Goal: Task Accomplishment & Management: Manage account settings

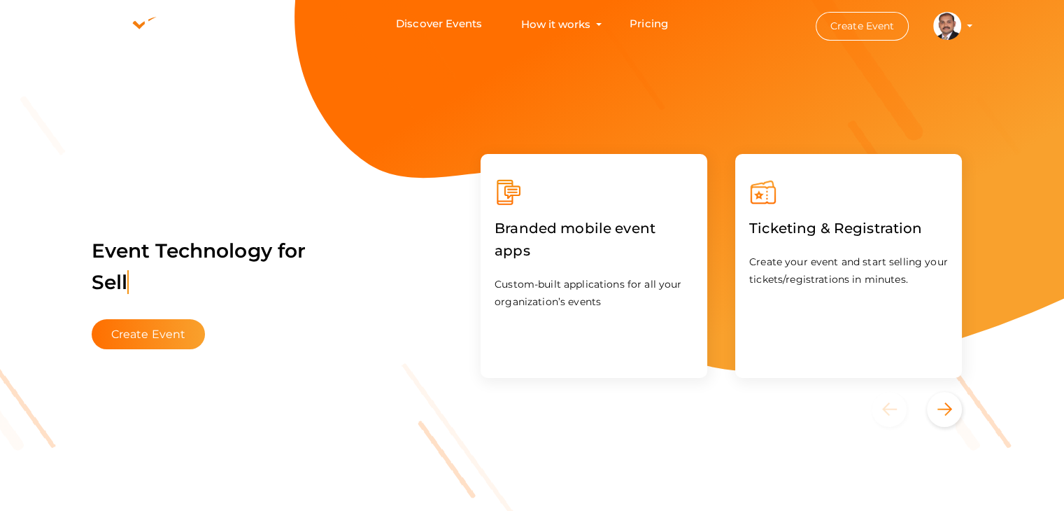
click at [961, 24] on profile-pic at bounding box center [947, 25] width 28 height 10
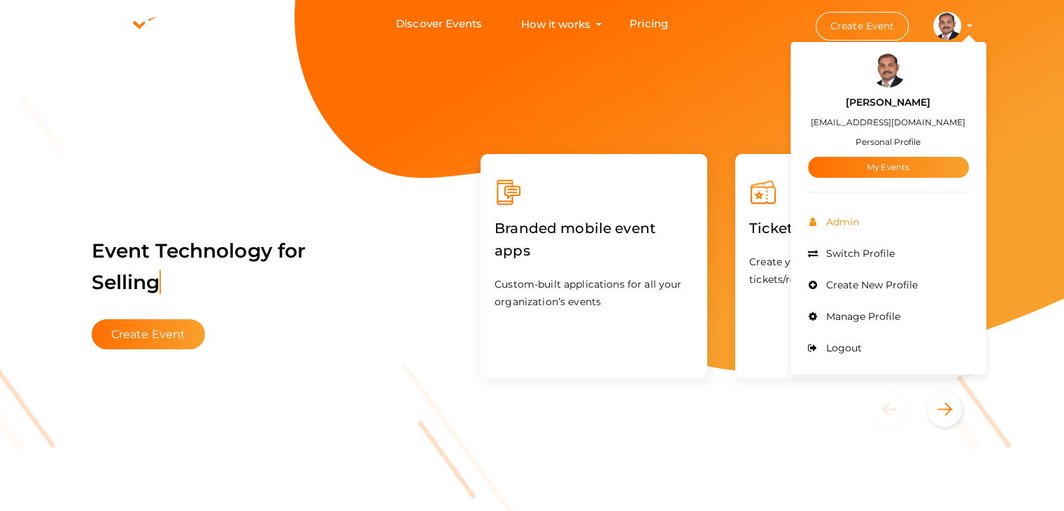
click at [845, 220] on span "Admin" at bounding box center [841, 222] width 36 height 13
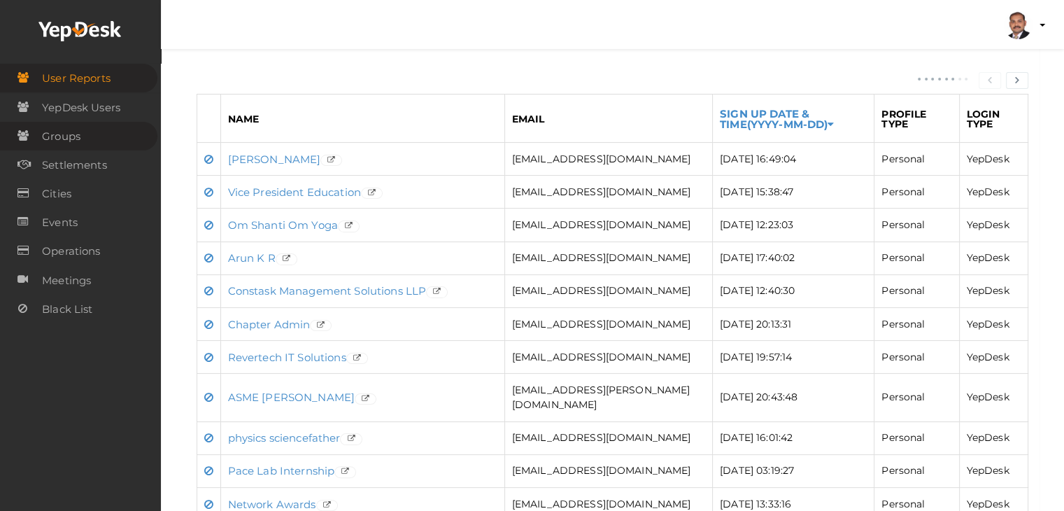
scroll to position [210, 0]
click at [68, 161] on span "Settlements" at bounding box center [74, 165] width 65 height 28
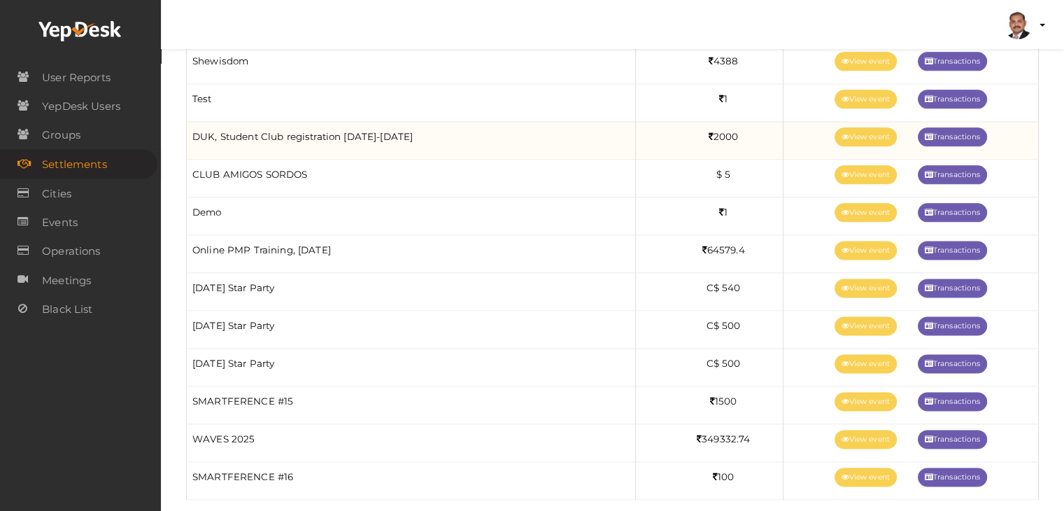
scroll to position [1803, 0]
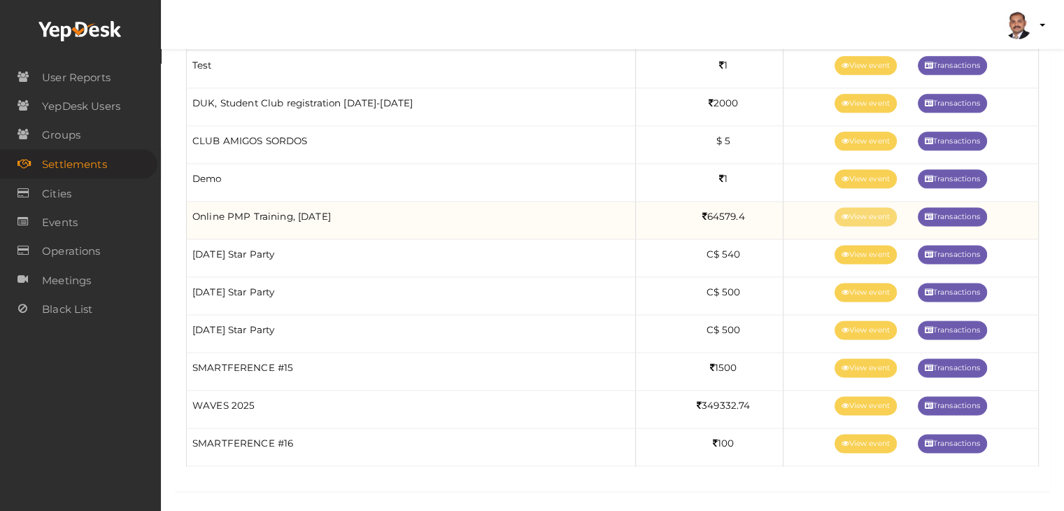
click at [862, 209] on link "View event" at bounding box center [866, 216] width 62 height 19
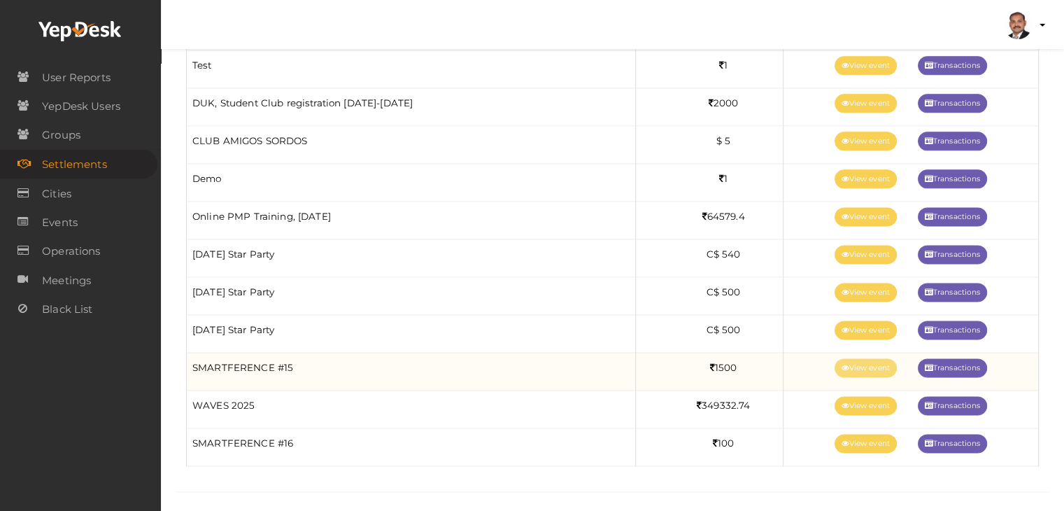
click at [861, 362] on link "View event" at bounding box center [866, 367] width 62 height 19
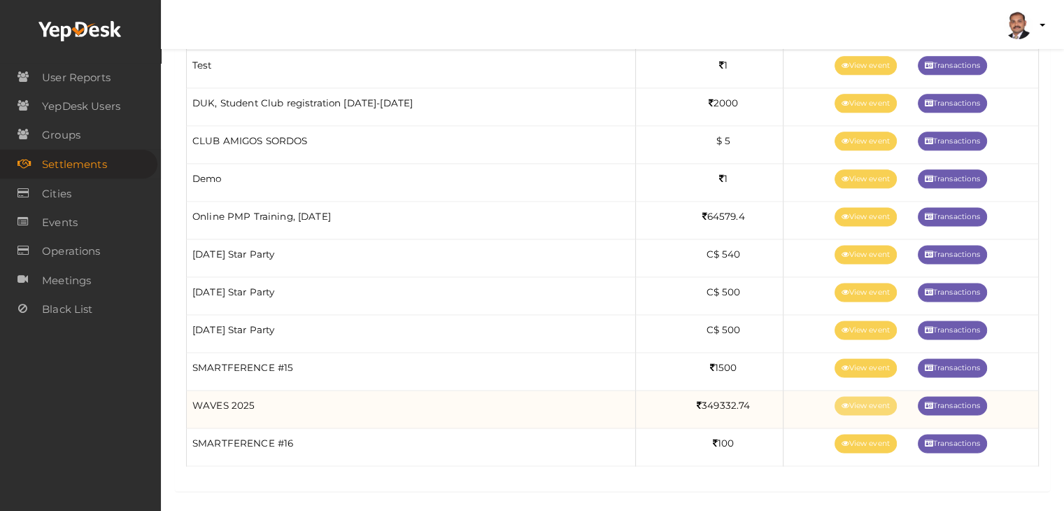
click at [873, 399] on link "View event" at bounding box center [866, 405] width 62 height 19
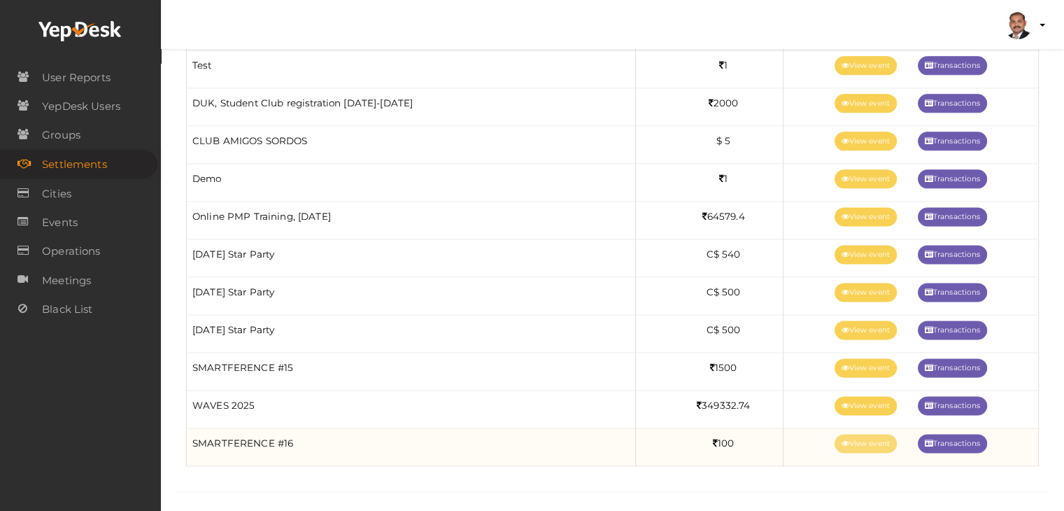
click at [853, 439] on link "View event" at bounding box center [866, 443] width 62 height 19
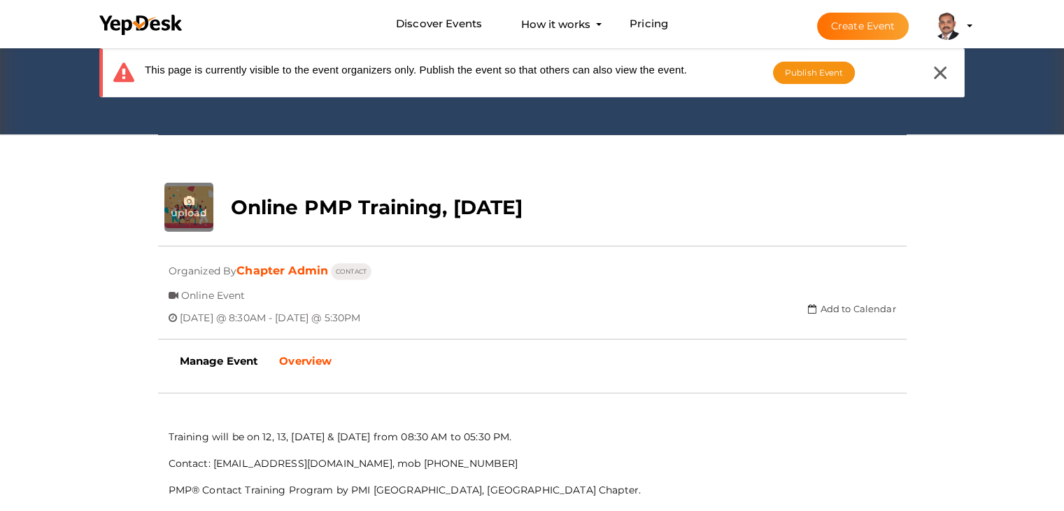
scroll to position [185, 0]
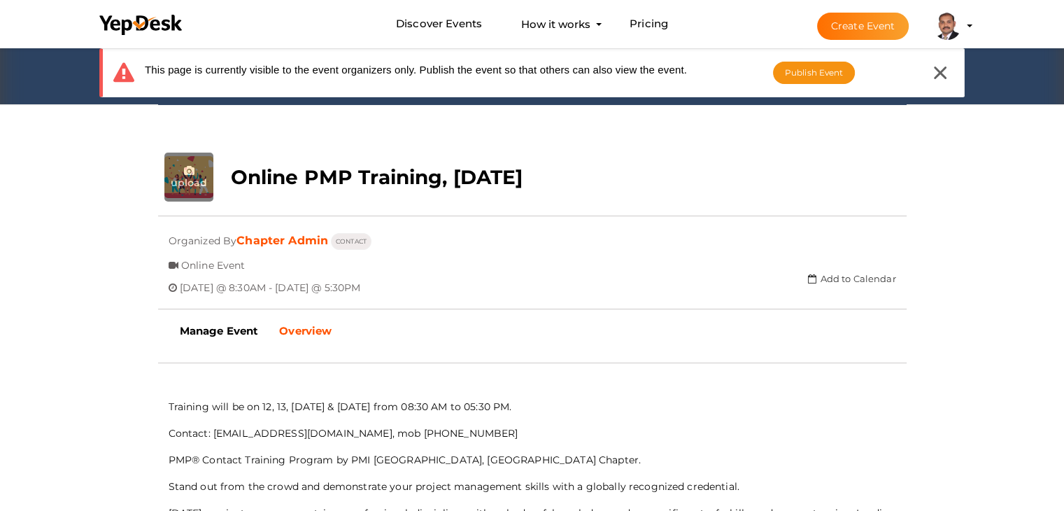
drag, startPoint x: 567, startPoint y: 167, endPoint x: 233, endPoint y: 167, distance: 334.5
click at [233, 167] on div "Online PMP Training, July 2025" at bounding box center [469, 174] width 499 height 42
copy b "Online PMP Training, July 2025"
click at [229, 331] on b "Manage Event" at bounding box center [219, 330] width 79 height 13
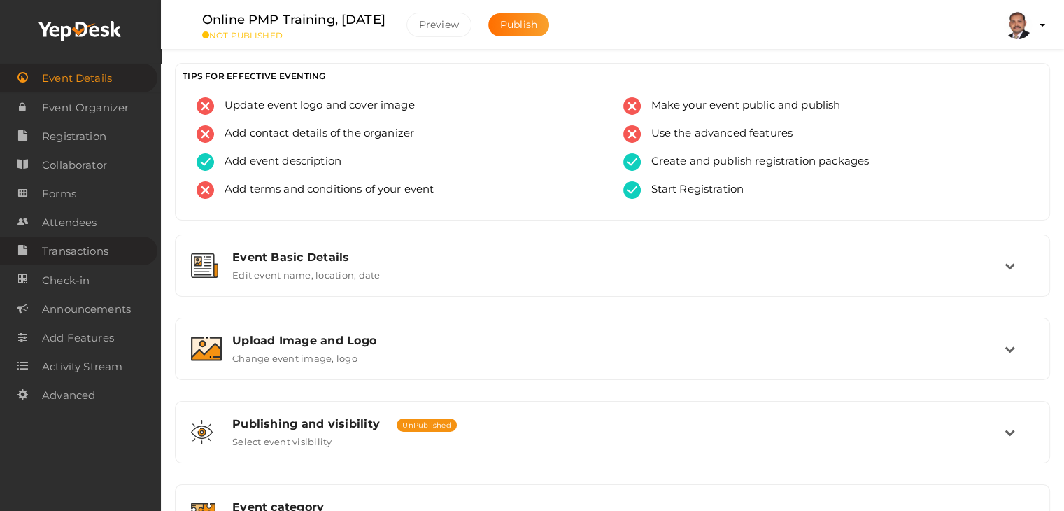
click at [87, 250] on span "Transactions" at bounding box center [75, 251] width 66 height 28
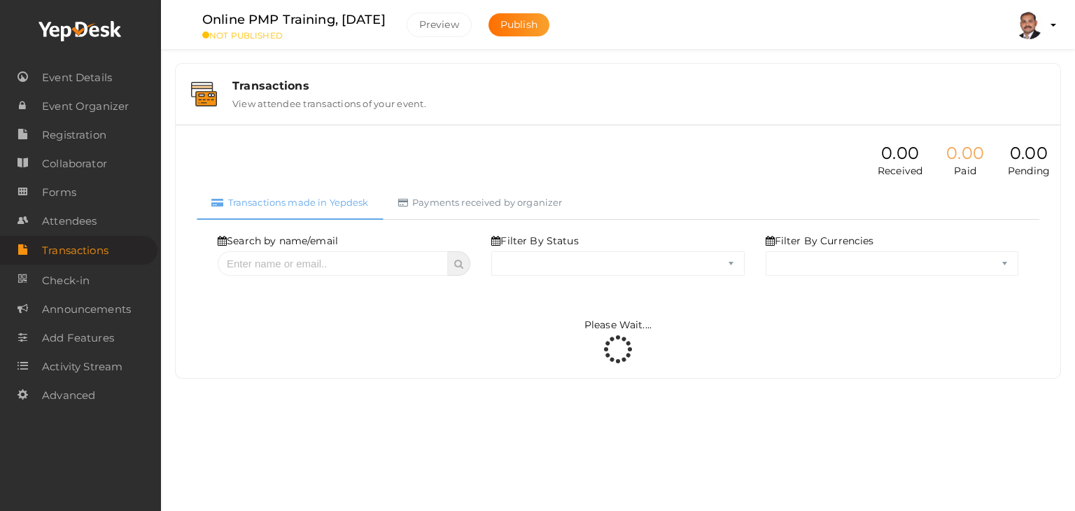
select select "ALL"
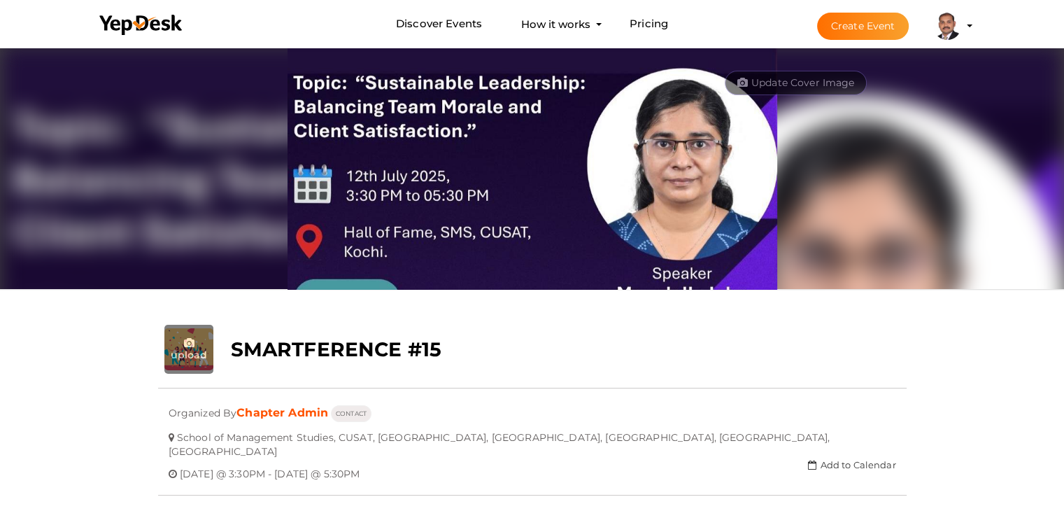
scroll to position [45, 0]
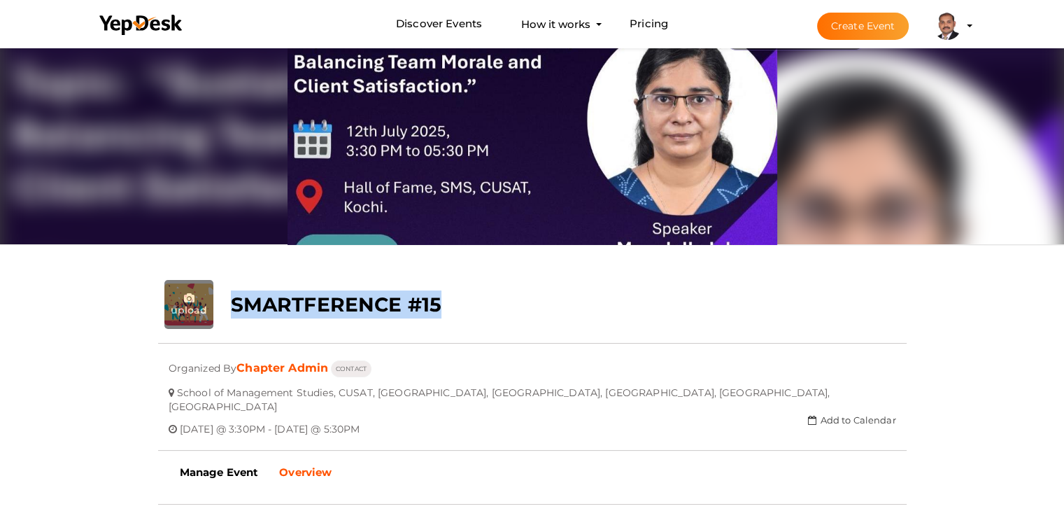
drag, startPoint x: 452, startPoint y: 303, endPoint x: 234, endPoint y: 297, distance: 218.4
click at [234, 297] on div "SMARTFERENCE #15" at bounding box center [469, 301] width 499 height 42
copy b "SMARTFERENCE #15"
click at [214, 465] on b "Manage Event" at bounding box center [219, 471] width 79 height 13
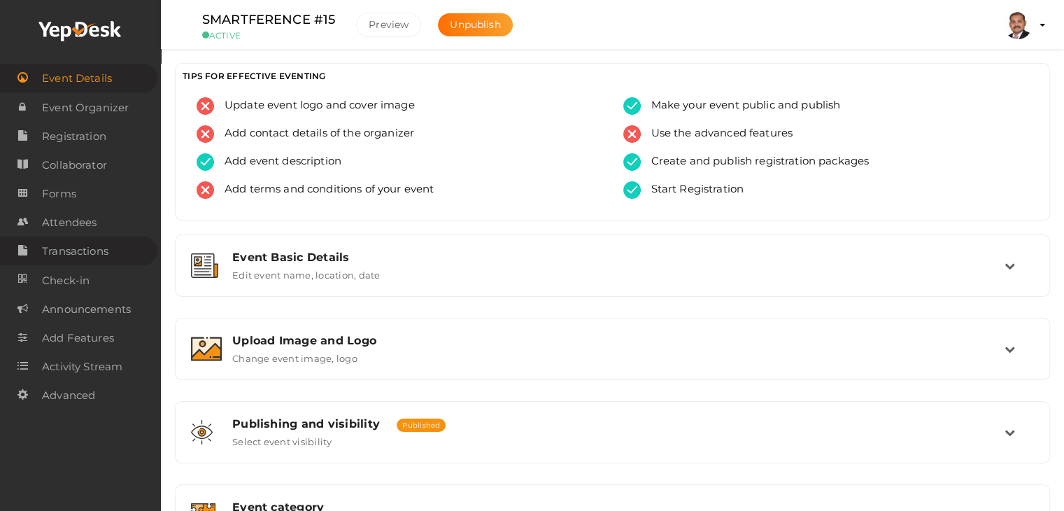
click at [110, 261] on link "Transactions" at bounding box center [78, 250] width 157 height 29
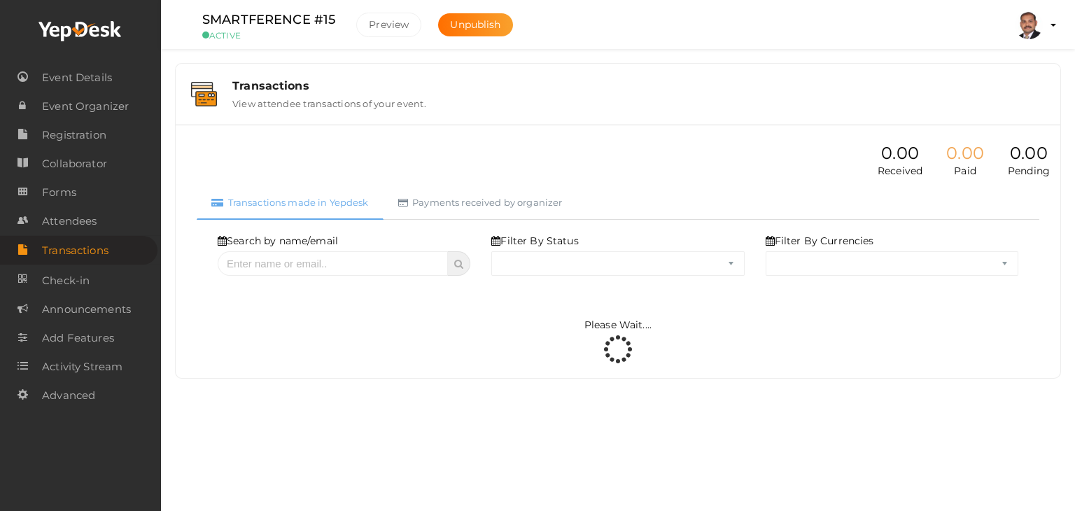
select select "ALL"
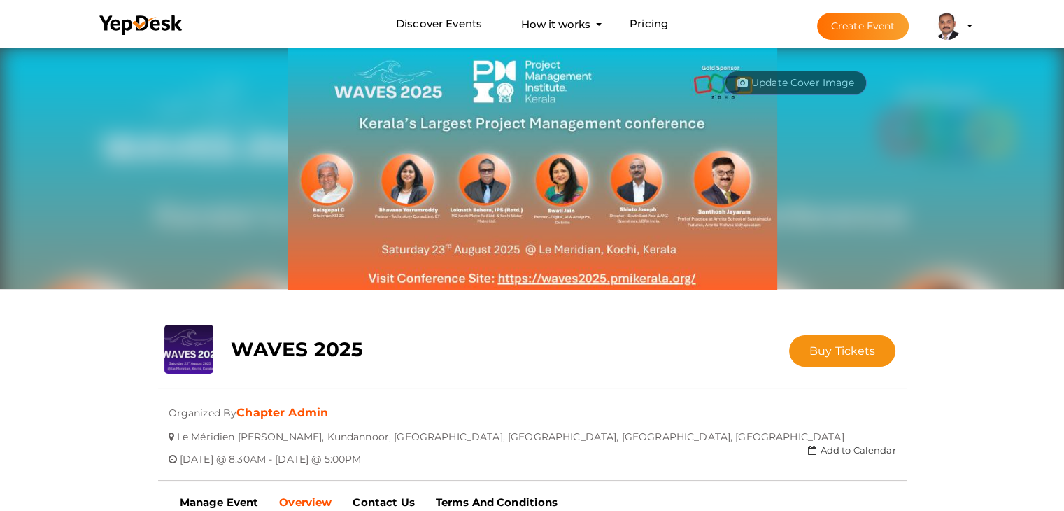
scroll to position [45, 0]
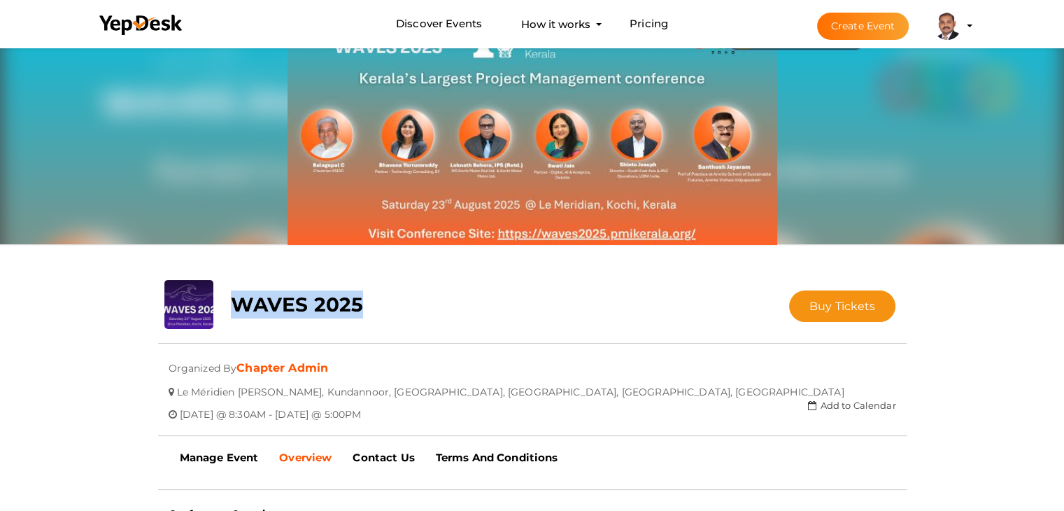
drag, startPoint x: 377, startPoint y: 300, endPoint x: 224, endPoint y: 300, distance: 153.2
click at [224, 300] on div "WAVES 2025" at bounding box center [469, 301] width 499 height 42
copy b "WAVES 2025"
drag, startPoint x: 213, startPoint y: 460, endPoint x: 319, endPoint y: 67, distance: 406.7
click at [214, 460] on b "Manage Event" at bounding box center [219, 457] width 79 height 13
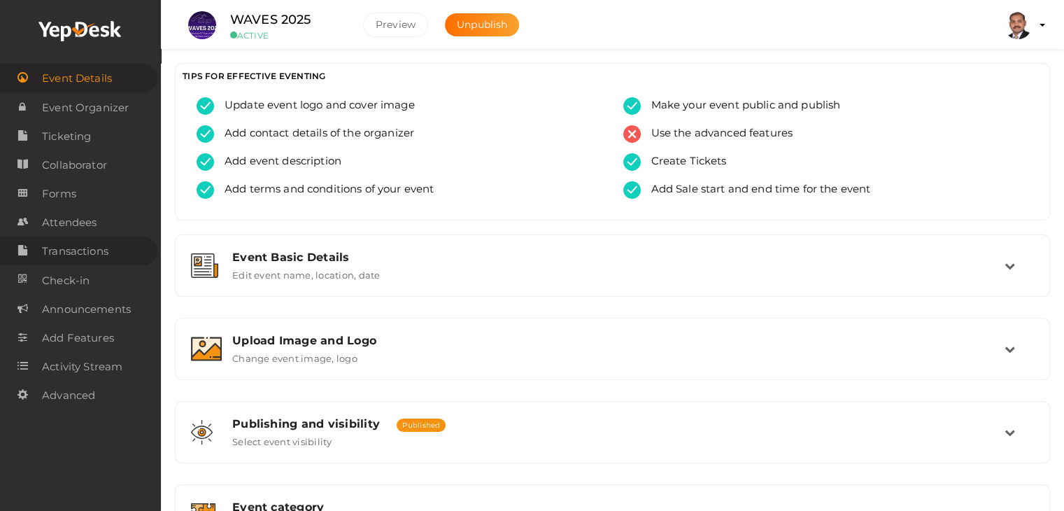
click at [67, 264] on span "Transactions" at bounding box center [75, 251] width 66 height 28
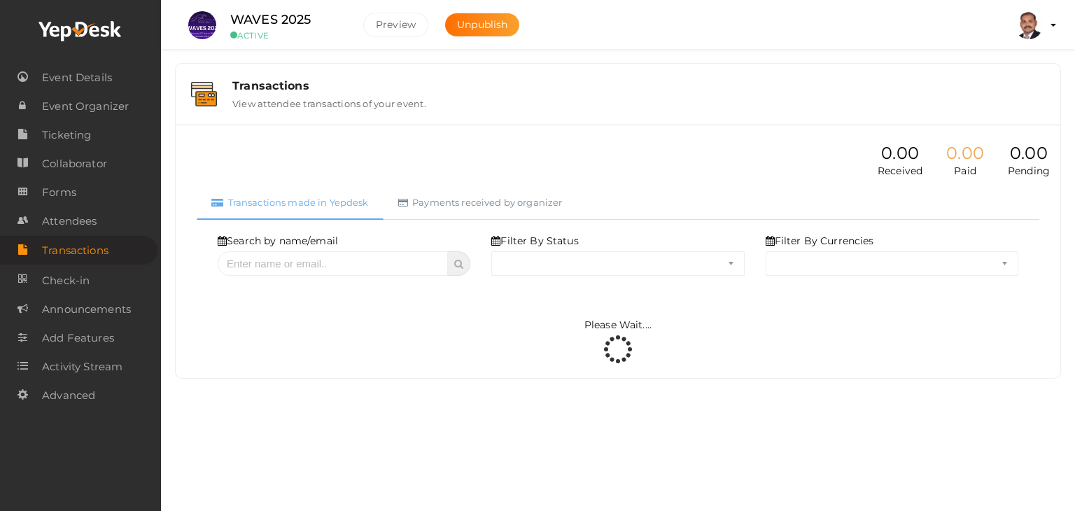
select select "ALL"
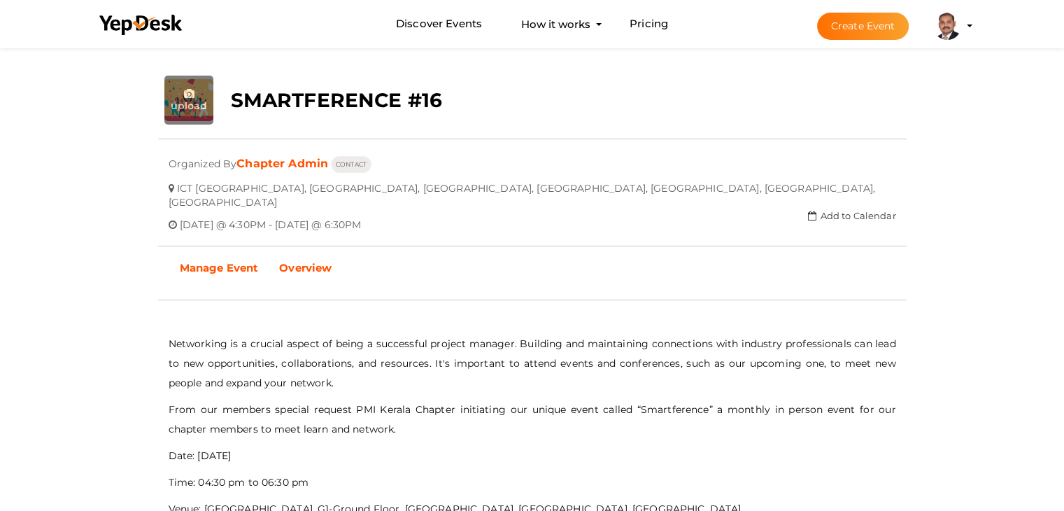
scroll to position [255, 0]
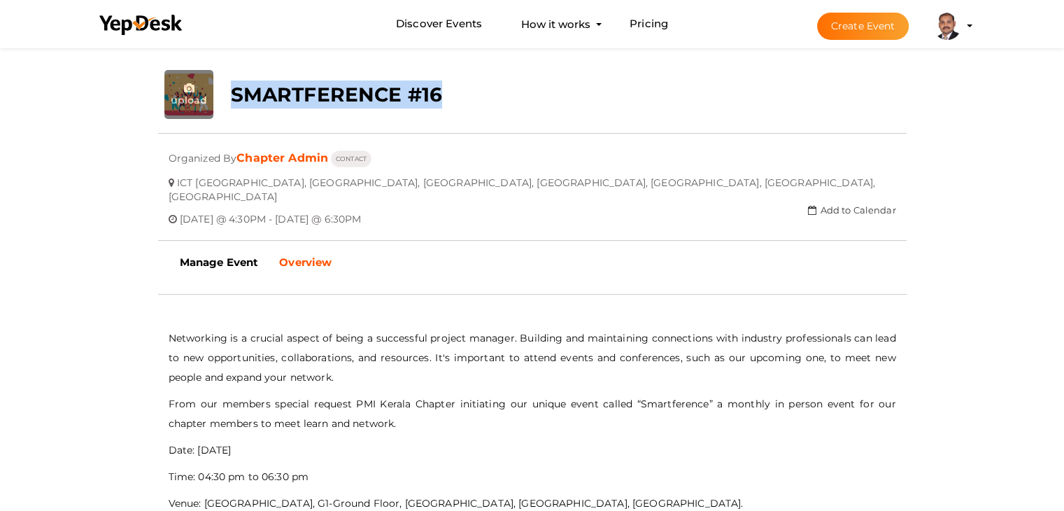
drag, startPoint x: 440, startPoint y: 101, endPoint x: 277, endPoint y: 78, distance: 164.7
click at [277, 78] on div "SMARTFERENCE #16" at bounding box center [469, 91] width 499 height 42
copy b "SMARTFERENCE #16"
click at [218, 255] on b "Manage Event" at bounding box center [219, 261] width 79 height 13
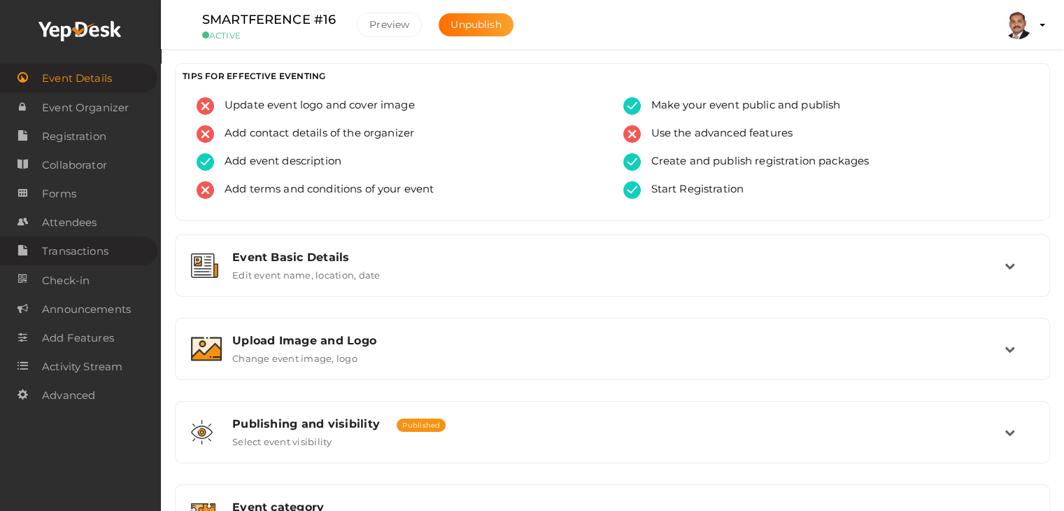
click at [102, 247] on span "Transactions" at bounding box center [75, 251] width 66 height 28
